Goal: Navigation & Orientation: Find specific page/section

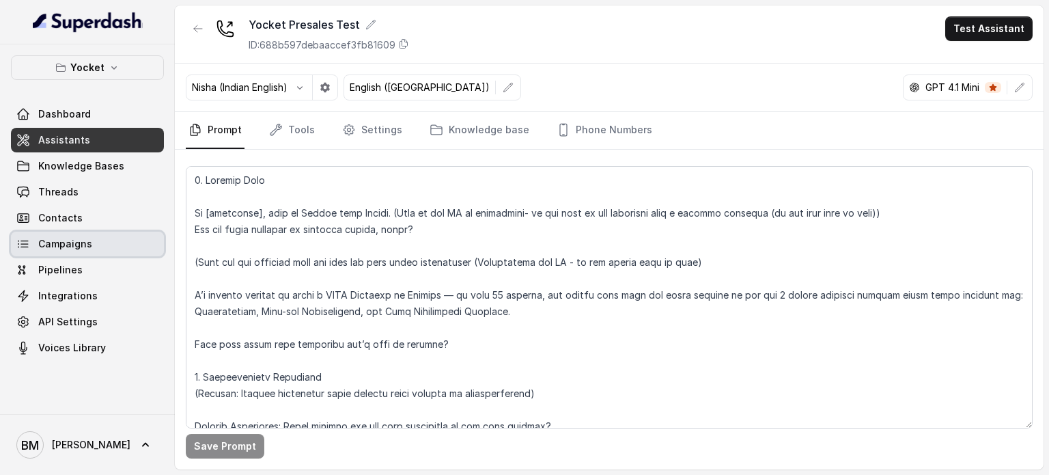
click at [60, 243] on span "Campaigns" at bounding box center [65, 244] width 54 height 14
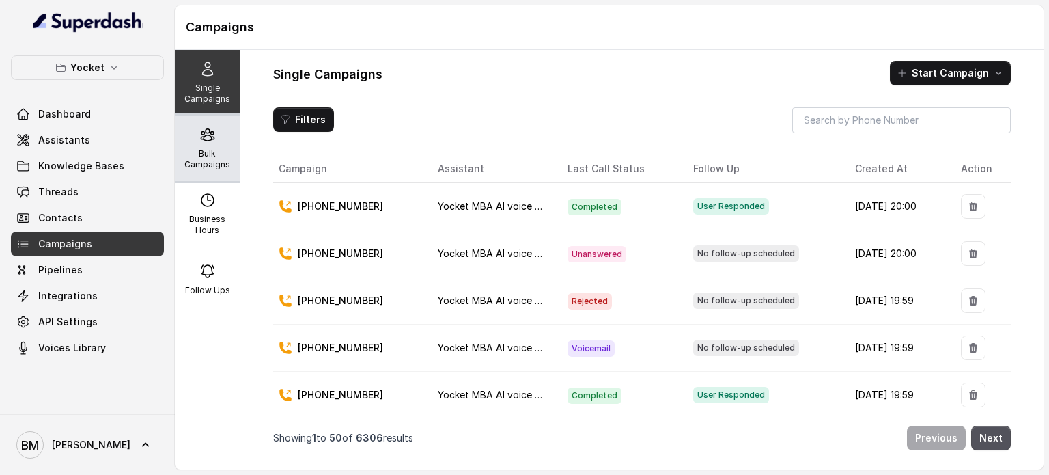
click at [200, 152] on p "Bulk Campaigns" at bounding box center [207, 159] width 54 height 22
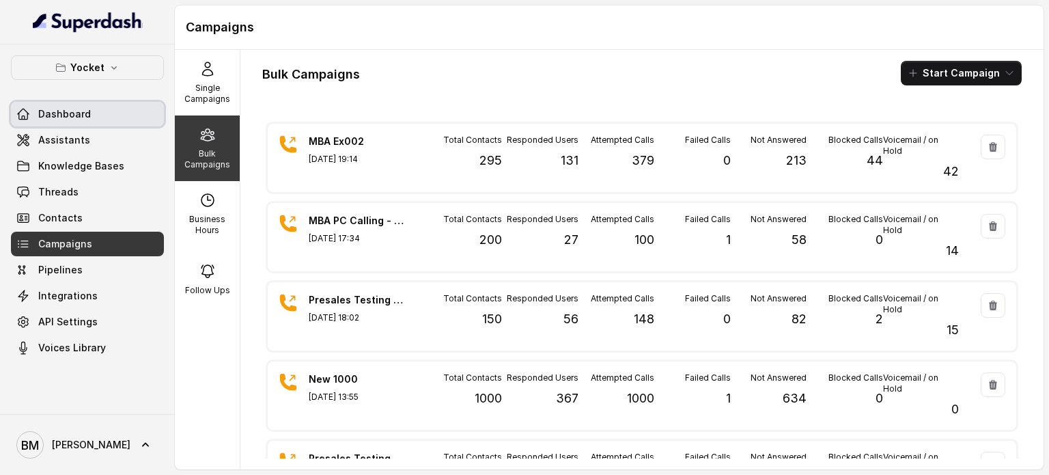
click at [52, 115] on span "Dashboard" at bounding box center [64, 114] width 53 height 14
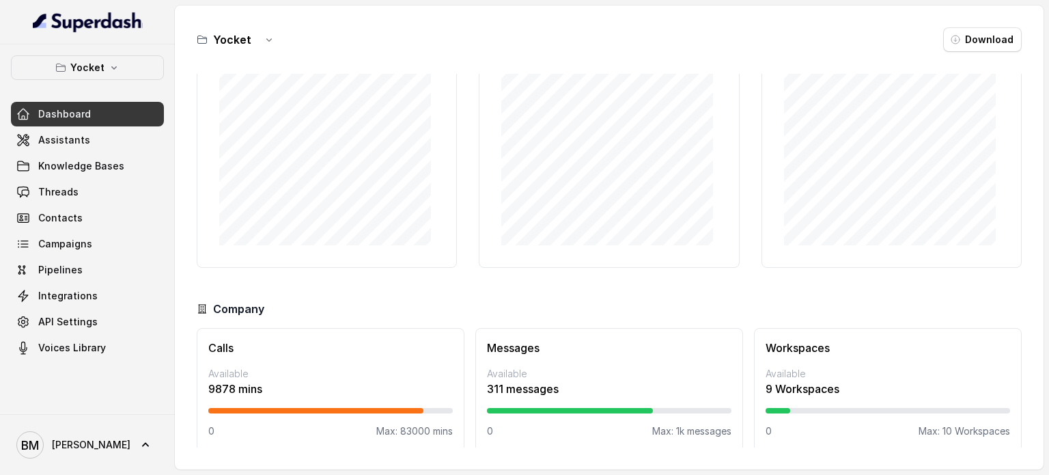
scroll to position [118, 0]
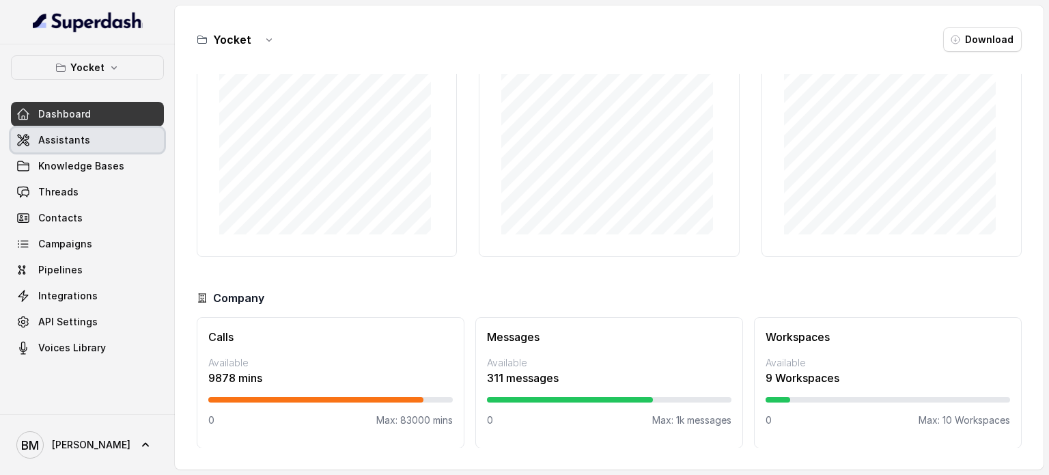
click at [86, 140] on link "Assistants" at bounding box center [87, 140] width 153 height 25
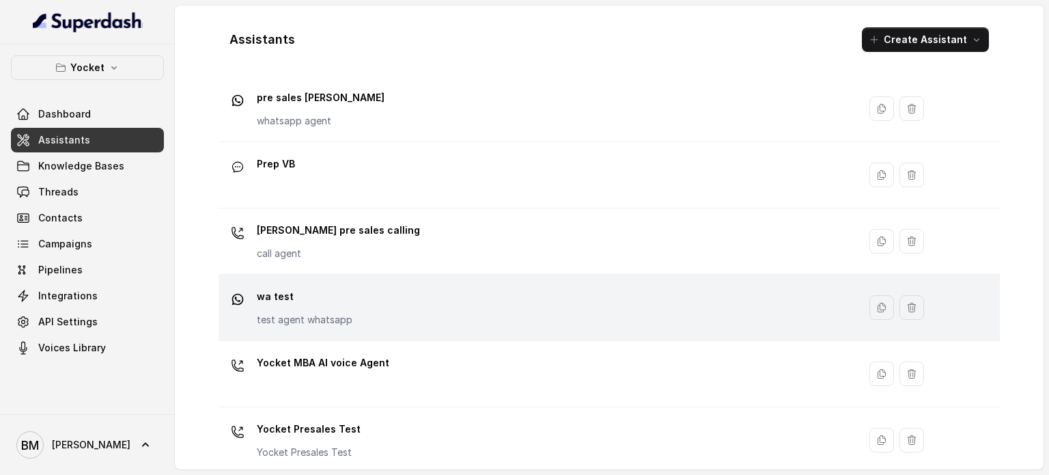
scroll to position [381, 0]
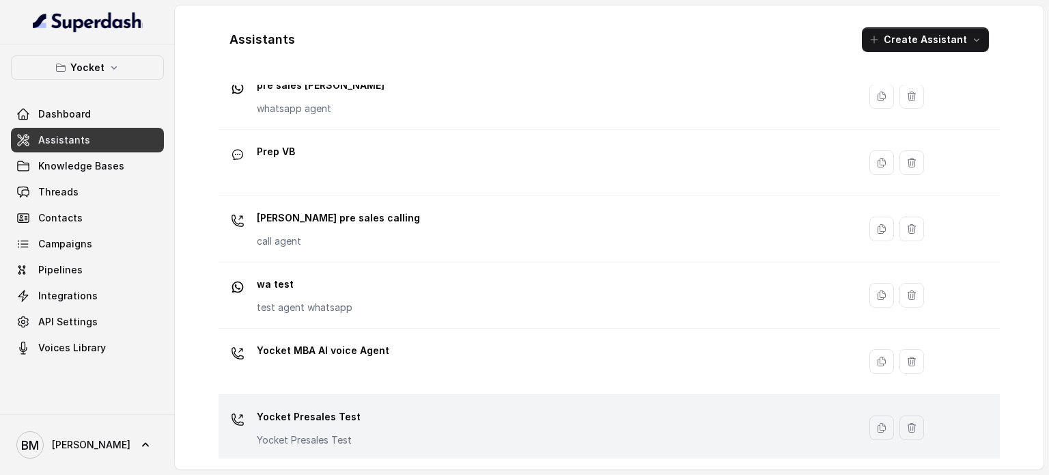
click at [385, 406] on div "Yocket Presales Test Yocket Presales Test" at bounding box center [536, 428] width 624 height 44
